Goal: Transaction & Acquisition: Purchase product/service

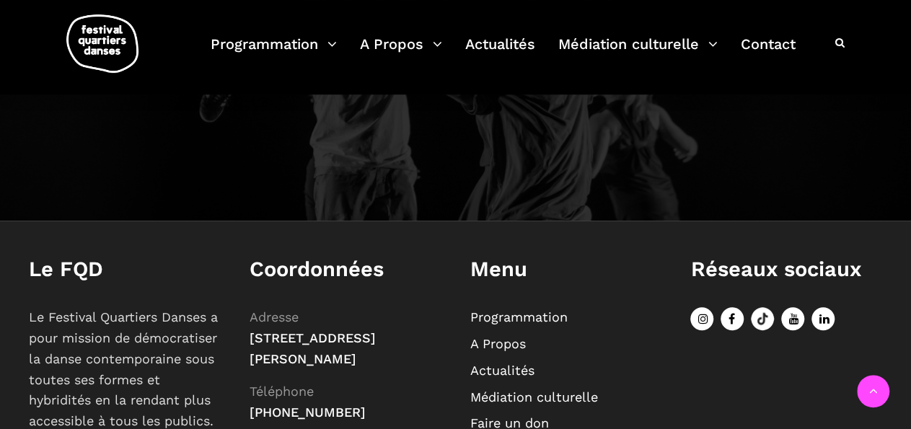
scroll to position [1674, 0]
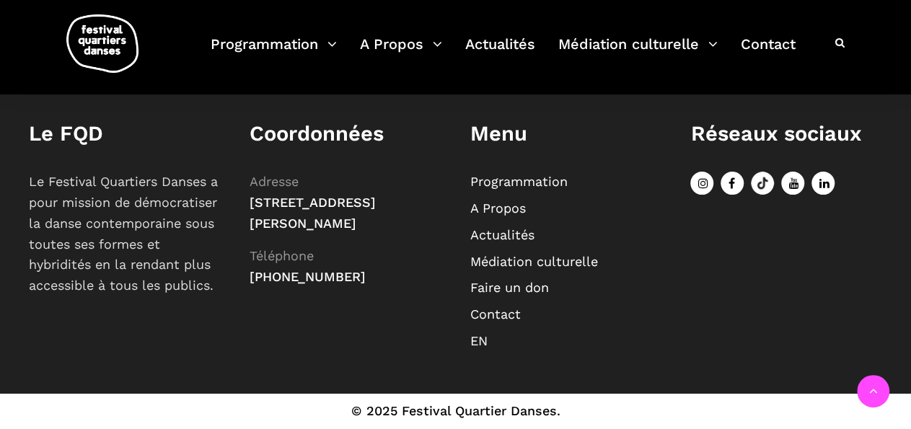
click at [521, 177] on link "Programmation" at bounding box center [518, 181] width 97 height 15
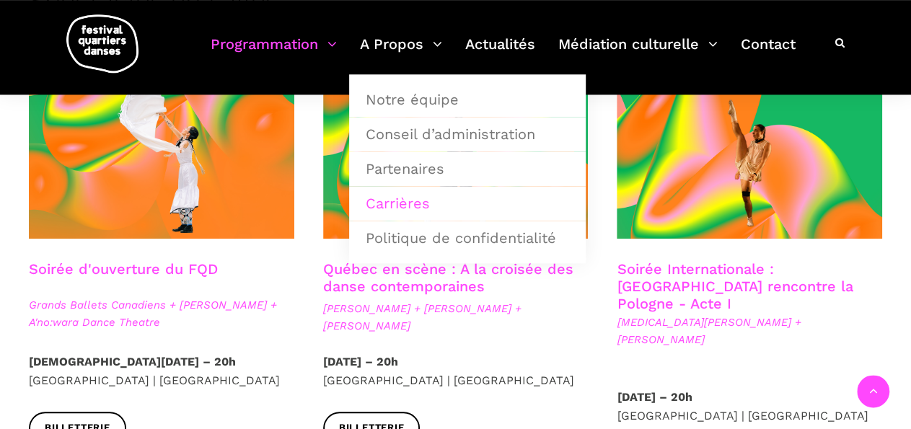
scroll to position [389, 0]
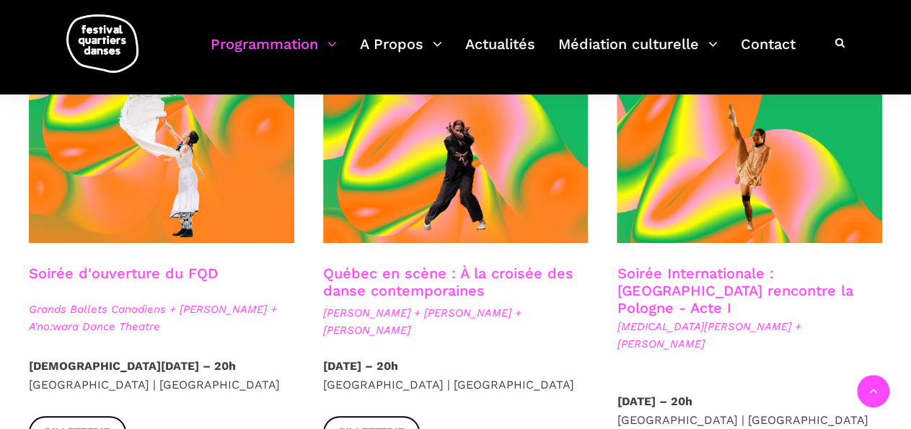
click at [63, 272] on link "Soirée d'ouverture du FQD" at bounding box center [123, 273] width 189 height 17
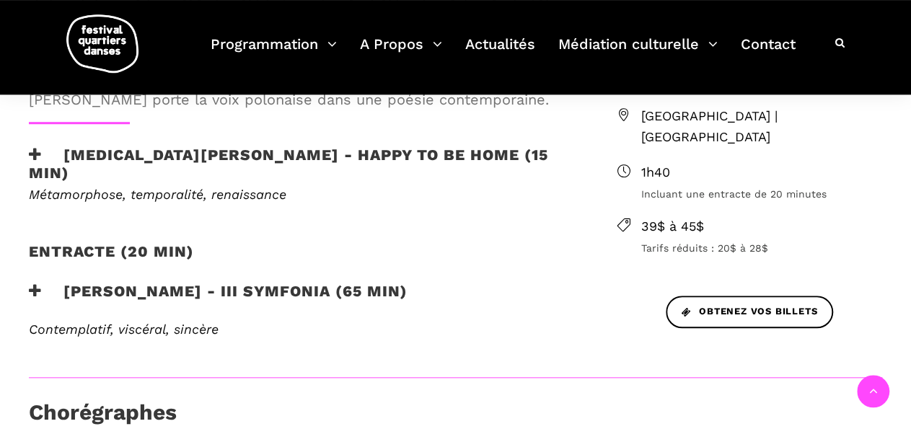
scroll to position [518, 0]
